Goal: Transaction & Acquisition: Subscribe to service/newsletter

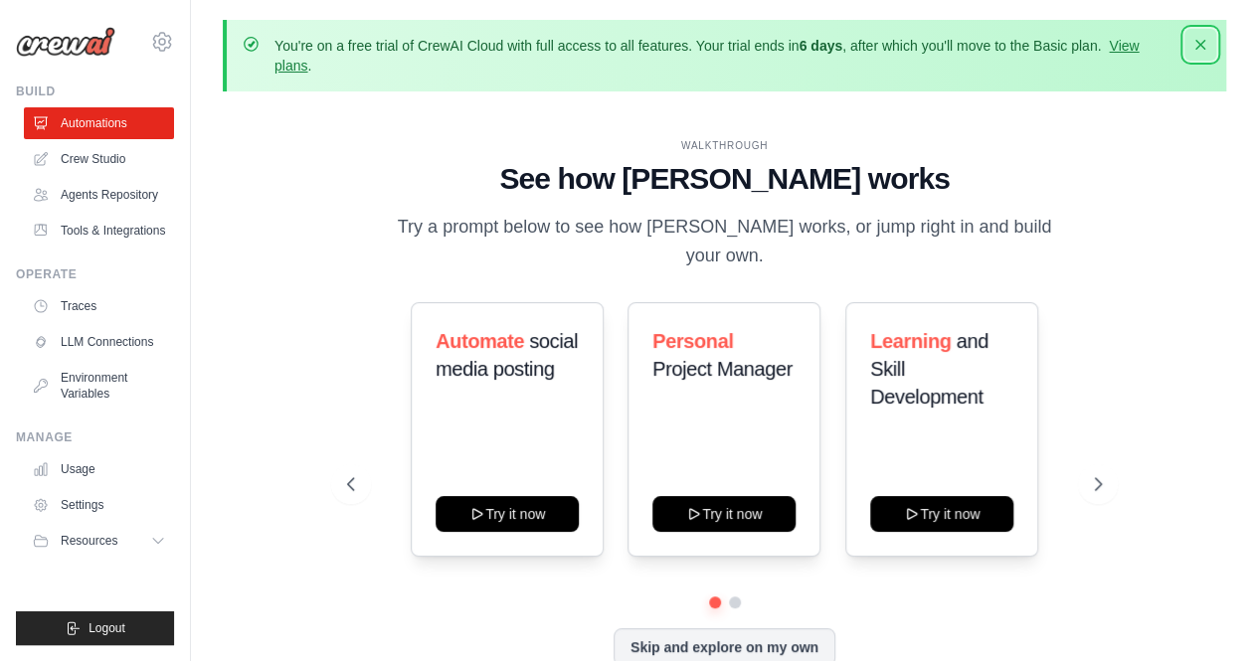
click at [1201, 43] on icon "button" at bounding box center [1201, 45] width 20 height 20
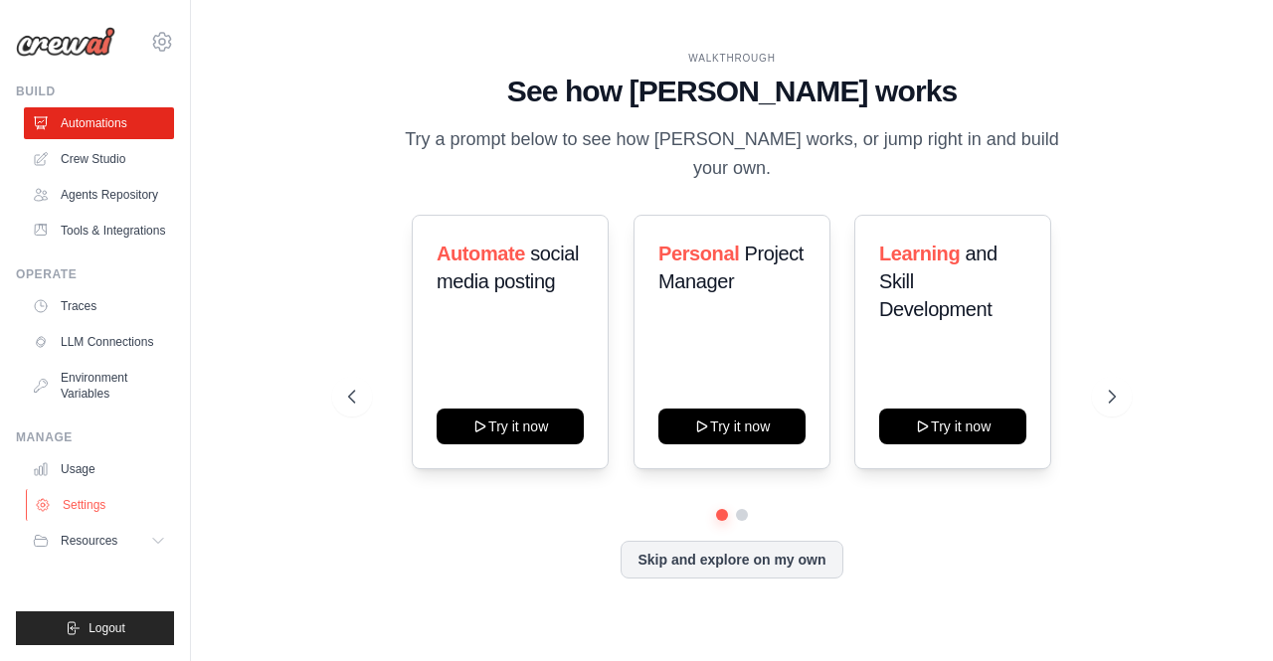
click at [103, 507] on link "Settings" at bounding box center [101, 505] width 150 height 32
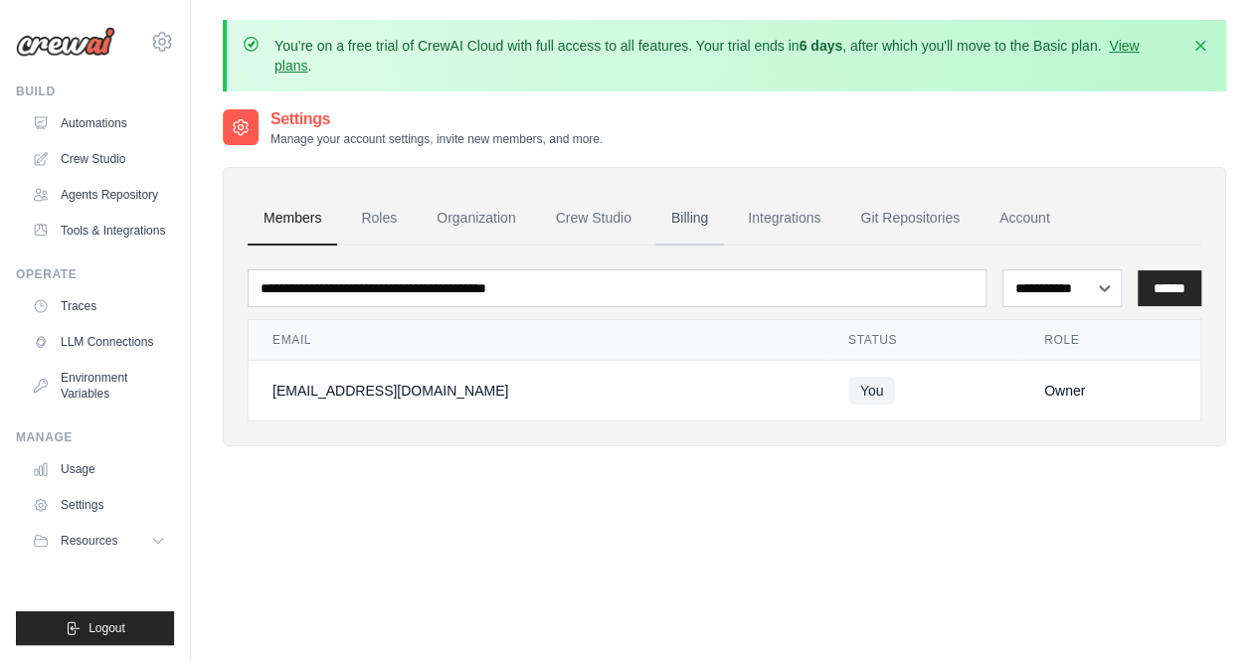
click at [689, 220] on link "Billing" at bounding box center [689, 219] width 69 height 54
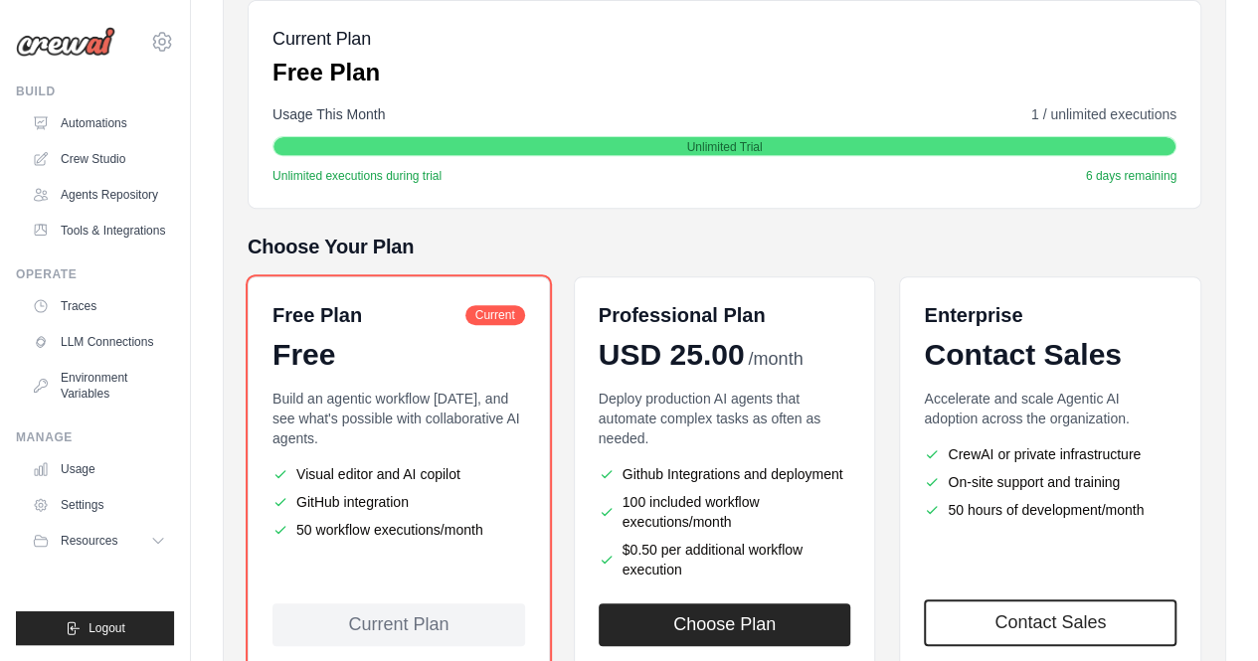
scroll to position [398, 0]
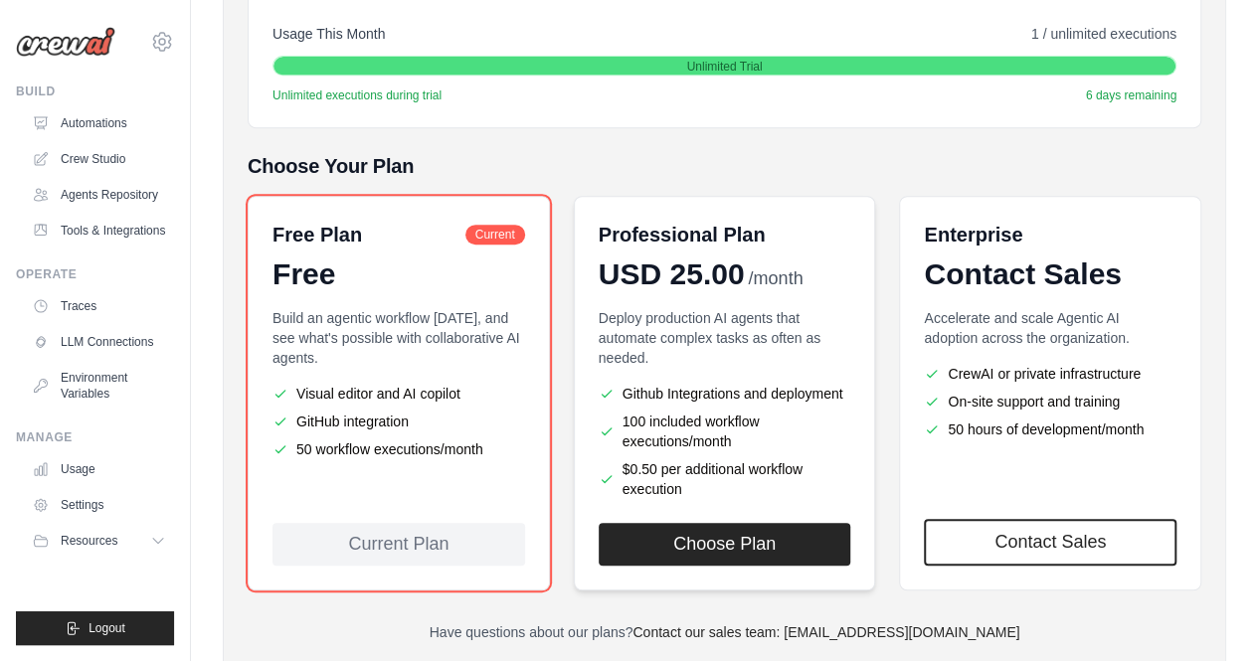
click at [806, 347] on p "Deploy production AI agents that automate complex tasks as often as needed." at bounding box center [725, 338] width 253 height 60
click at [755, 371] on div "Deploy production AI agents that automate complex tasks as often as needed. Git…" at bounding box center [725, 403] width 253 height 191
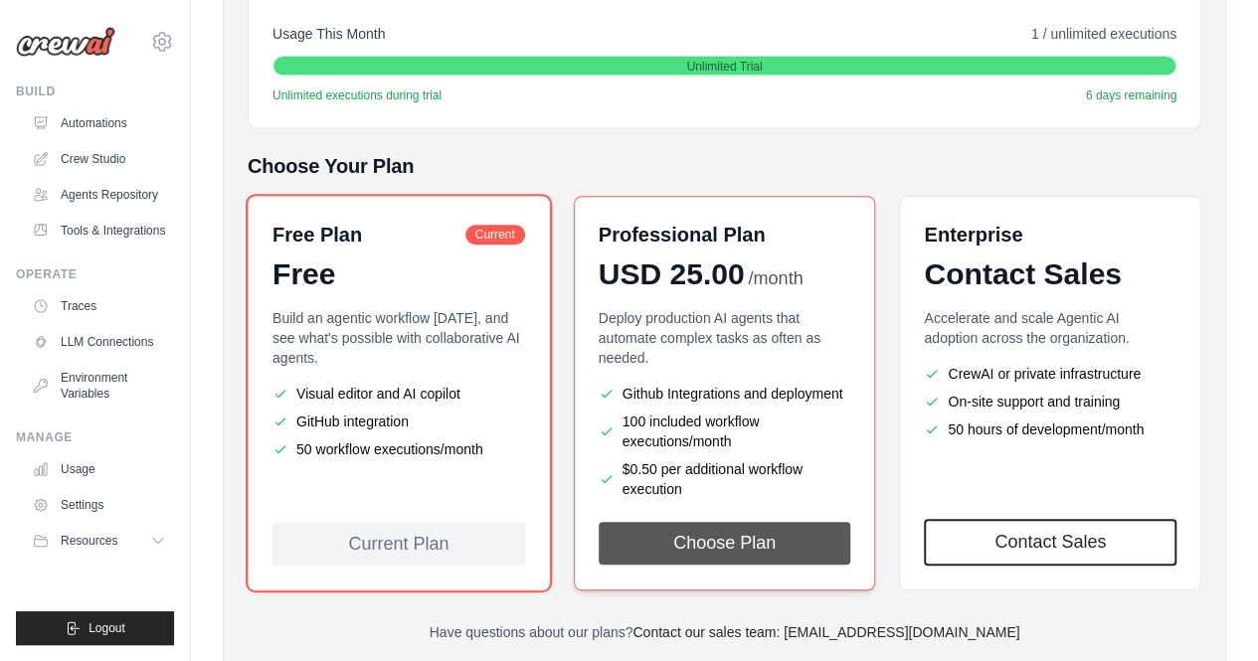
click at [720, 552] on button "Choose Plan" at bounding box center [725, 543] width 253 height 43
